Goal: Information Seeking & Learning: Learn about a topic

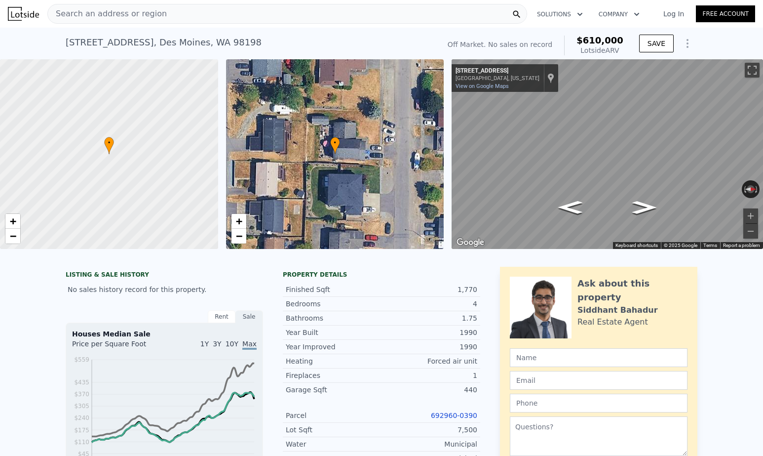
click at [111, 8] on span "Search an address or region" at bounding box center [107, 14] width 119 height 12
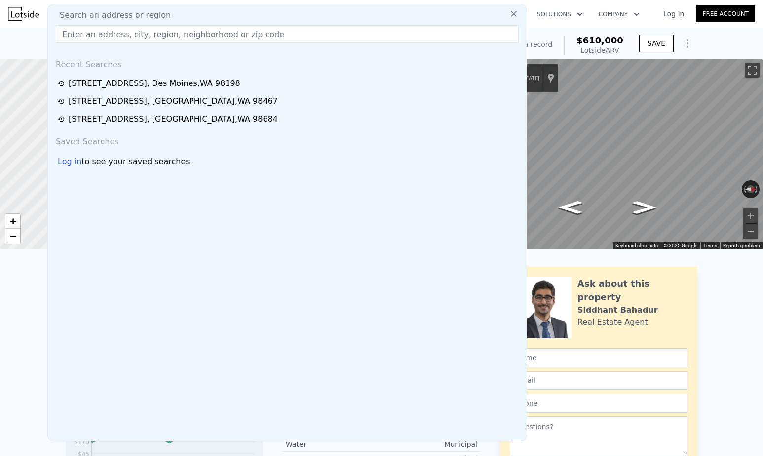
checkbox input "true"
type input "$ 612,000"
type input "$ 30,001"
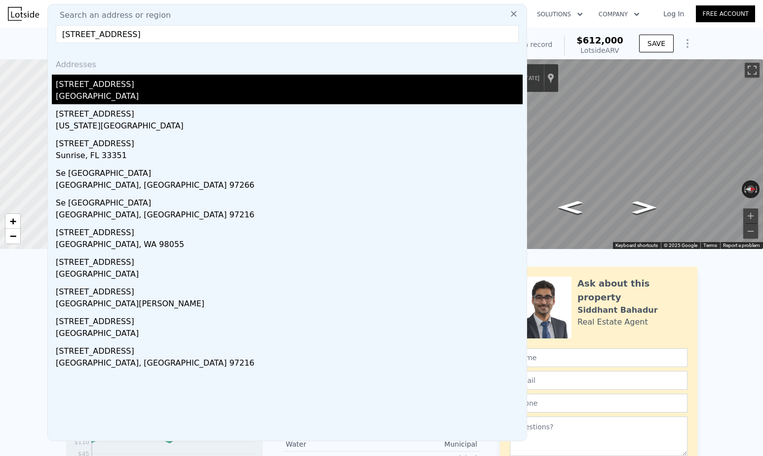
type input "[STREET_ADDRESS]"
click at [144, 88] on div "[STREET_ADDRESS]" at bounding box center [289, 83] width 467 height 16
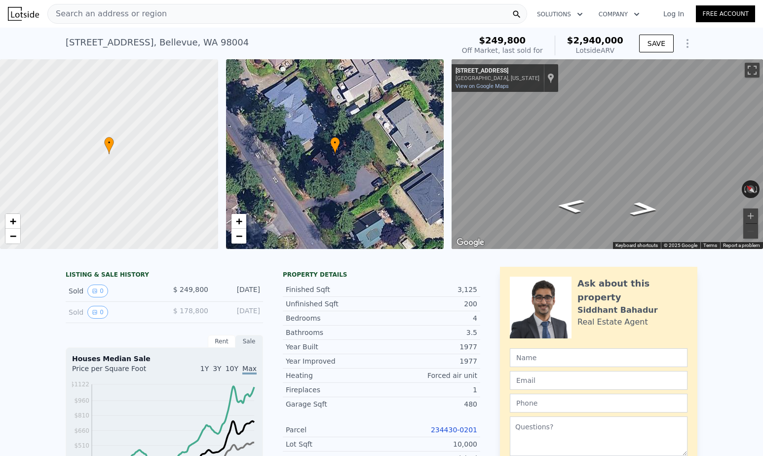
click at [440, 428] on link "234430-0201" at bounding box center [454, 430] width 46 height 8
click at [138, 7] on div "Search an address or region" at bounding box center [107, 13] width 119 height 19
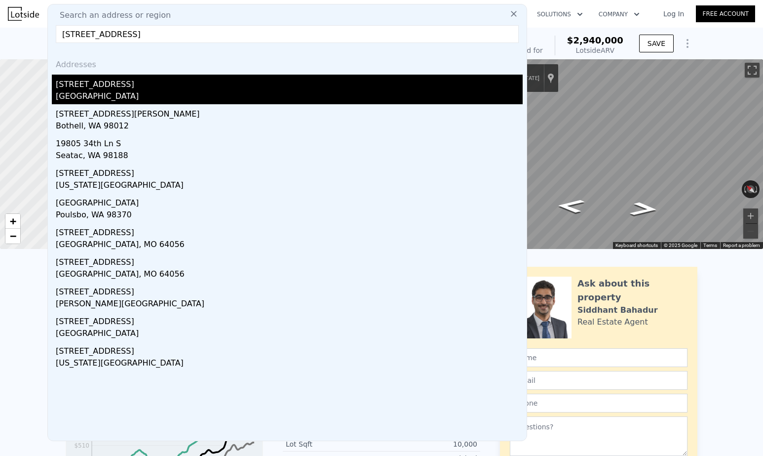
type input "[STREET_ADDRESS]"
click at [126, 82] on div "[STREET_ADDRESS]" at bounding box center [289, 83] width 467 height 16
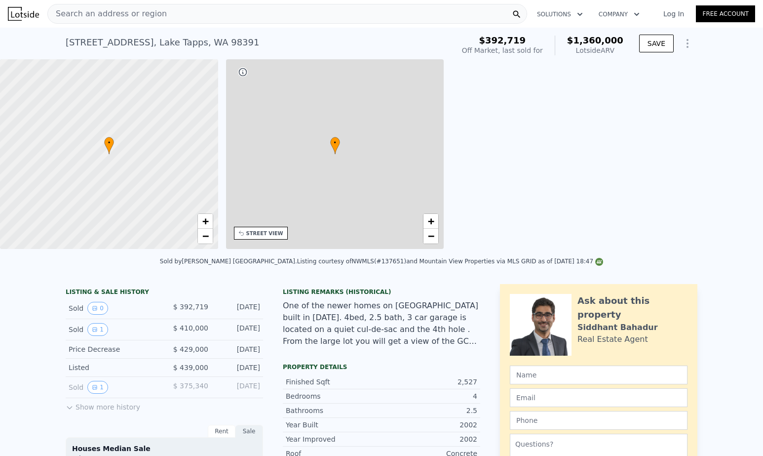
type input "$ 1,360,000"
type input "6"
type input "2"
type input "5"
type input "2"
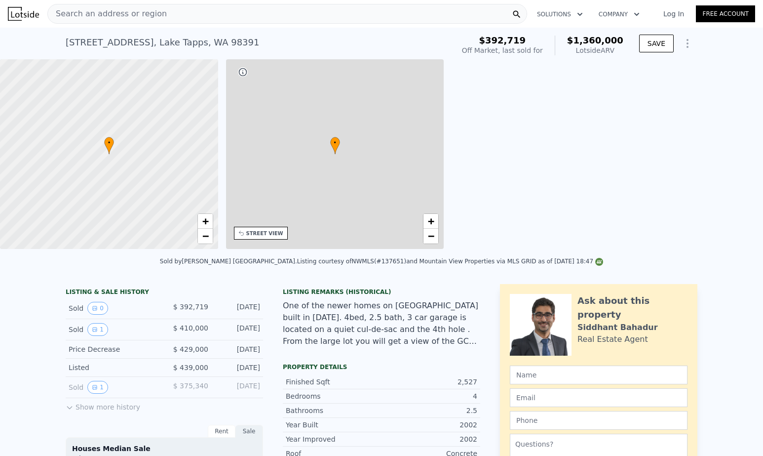
type input "3.25"
type input "1994"
type input "3362"
type input "9900"
type input "19931"
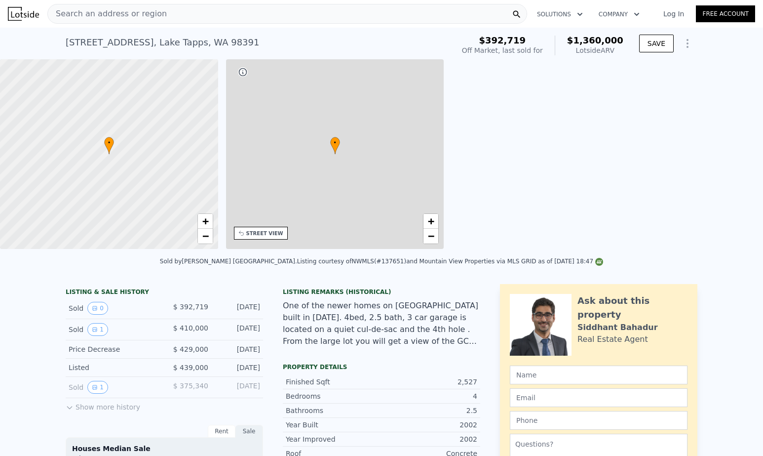
type input "$ 816,438"
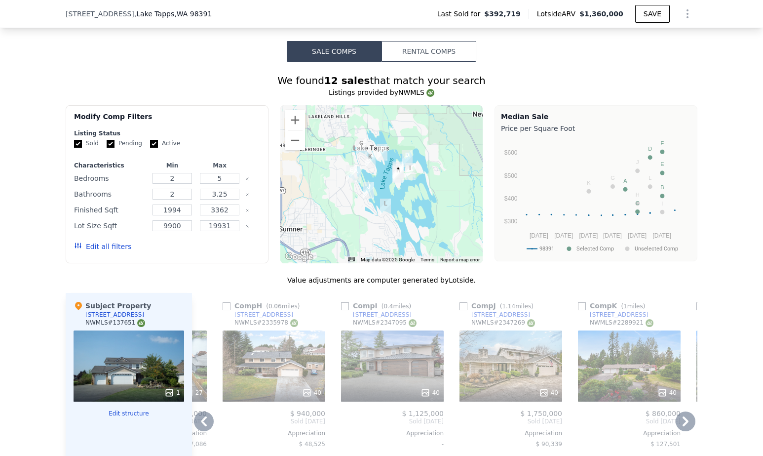
scroll to position [810, 0]
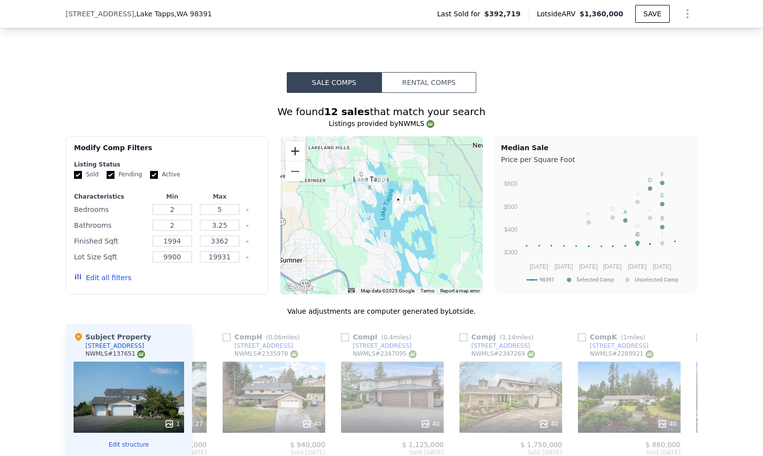
click at [298, 150] on button "Zoom in" at bounding box center [295, 151] width 20 height 20
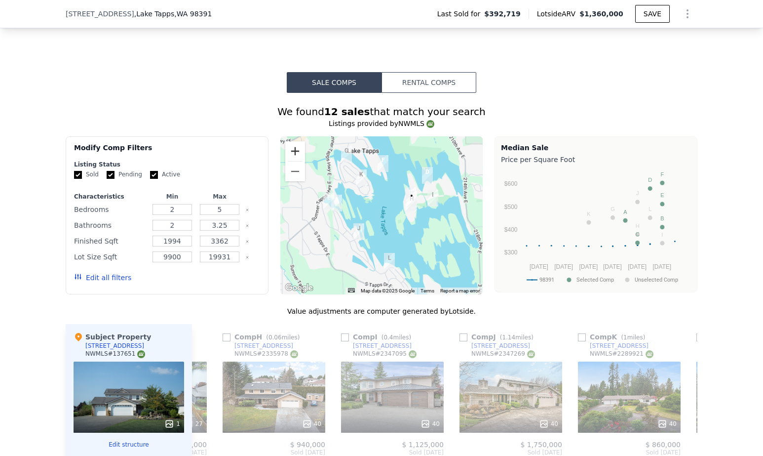
click at [298, 150] on button "Zoom in" at bounding box center [295, 151] width 20 height 20
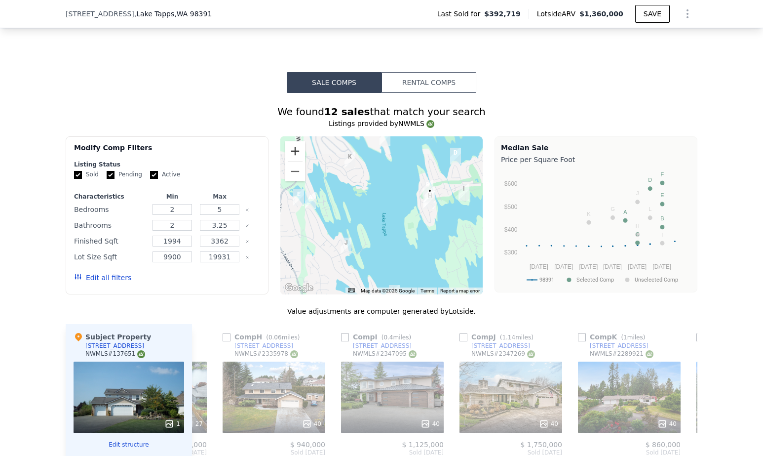
click at [298, 150] on button "Zoom in" at bounding box center [295, 151] width 20 height 20
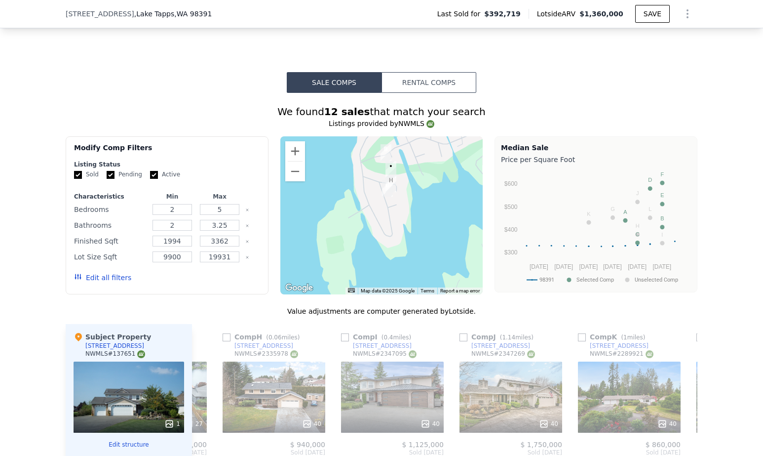
drag, startPoint x: 396, startPoint y: 190, endPoint x: 275, endPoint y: 192, distance: 120.5
click at [275, 192] on div "Modify Comp Filters Listing Status Sold Pending Active Characteristics Min Max …" at bounding box center [382, 215] width 632 height 158
click at [293, 146] on button "Zoom in" at bounding box center [295, 151] width 20 height 20
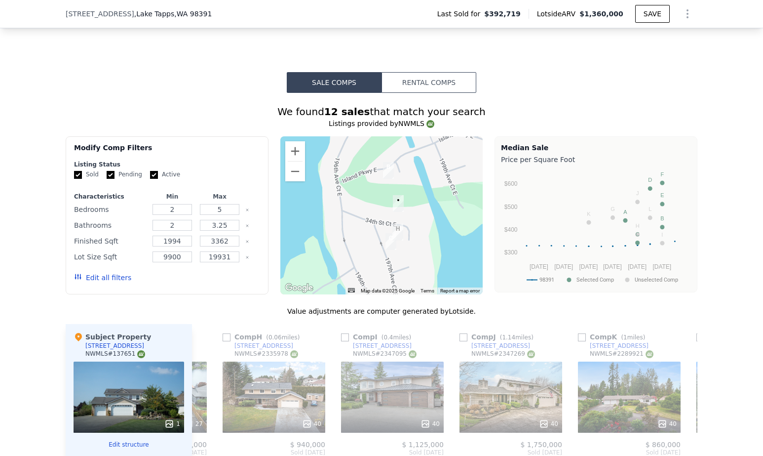
drag, startPoint x: 408, startPoint y: 218, endPoint x: 408, endPoint y: 289, distance: 71.6
click at [408, 289] on div "A B C D E F G H I J K L • Map Data Map data ©2025 Google Map data ©2025 Google …" at bounding box center [381, 215] width 203 height 158
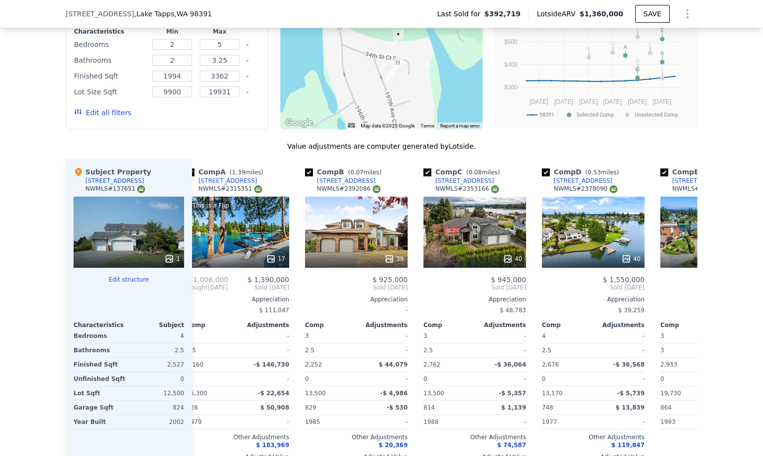
scroll to position [0, 7]
